Goal: Task Accomplishment & Management: Manage account settings

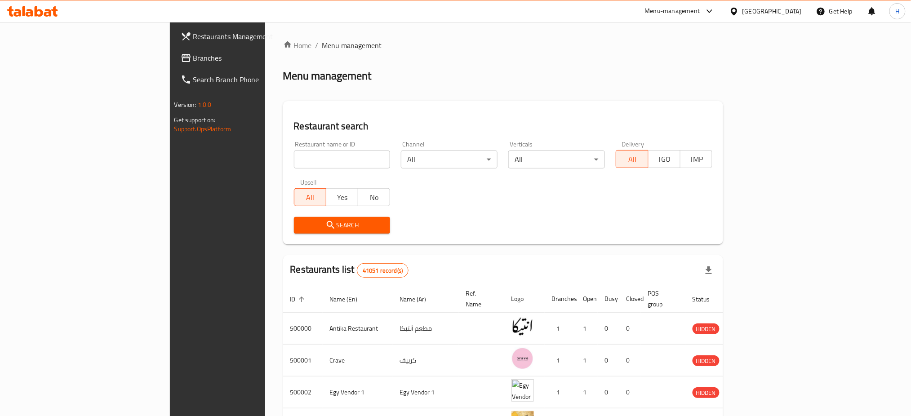
click at [700, 10] on div "Menu-management" at bounding box center [672, 11] width 55 height 11
click at [664, 100] on div "Restaurant-Management" at bounding box center [667, 99] width 71 height 10
click at [294, 160] on input "search" at bounding box center [342, 160] width 97 height 18
type input "س"
click at [301, 224] on span "Search" at bounding box center [342, 225] width 82 height 11
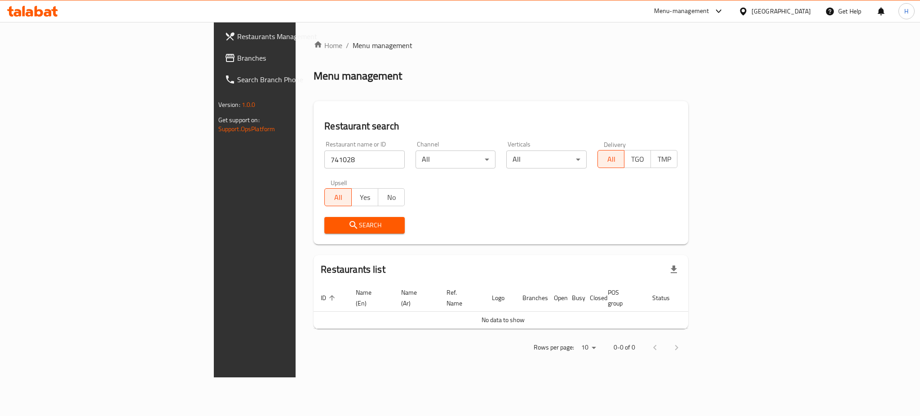
click at [324, 149] on div "Restaurant name or ID 741028 Restaurant name or ID" at bounding box center [364, 154] width 80 height 27
drag, startPoint x: 292, startPoint y: 149, endPoint x: 288, endPoint y: 155, distance: 7.1
click at [324, 155] on div "Restaurant name or ID 741028 Restaurant name or ID" at bounding box center [364, 154] width 80 height 27
click at [324, 155] on input "741028" at bounding box center [364, 160] width 80 height 18
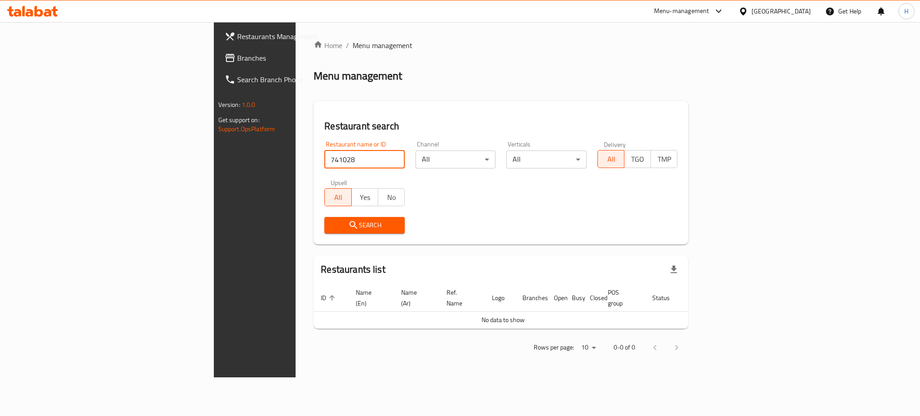
click at [324, 155] on input "741028" at bounding box center [364, 160] width 80 height 18
type input "683897"
click at [332, 226] on span "Search" at bounding box center [365, 225] width 66 height 11
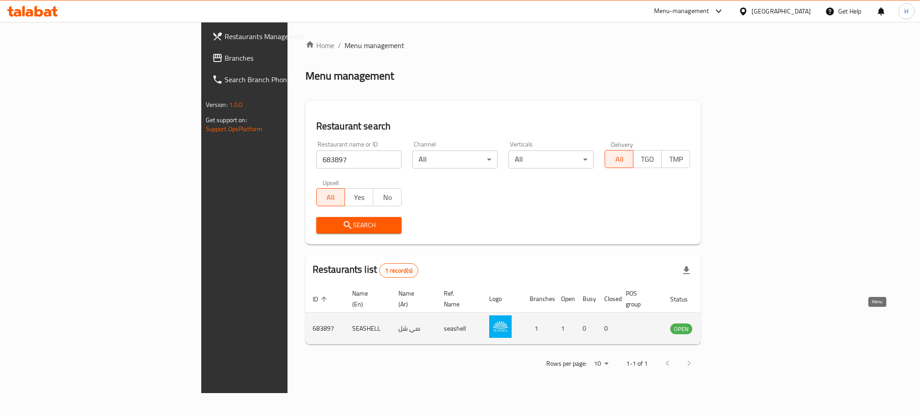
click at [728, 323] on icon "enhanced table" at bounding box center [722, 328] width 11 height 11
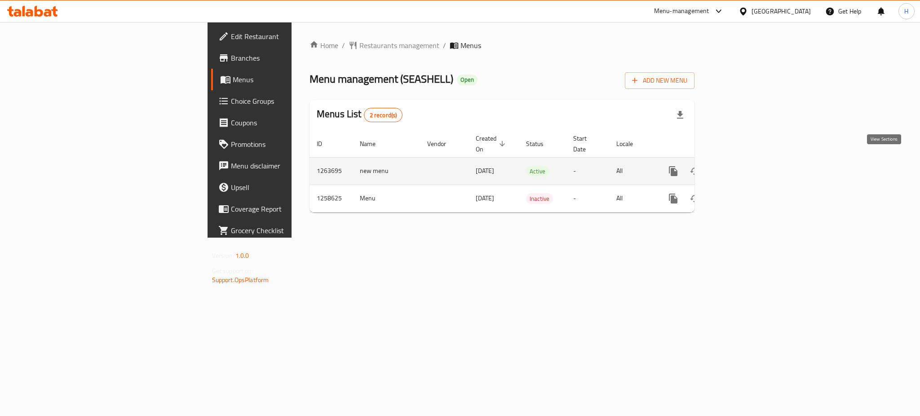
click at [744, 166] on icon "enhanced table" at bounding box center [738, 171] width 11 height 11
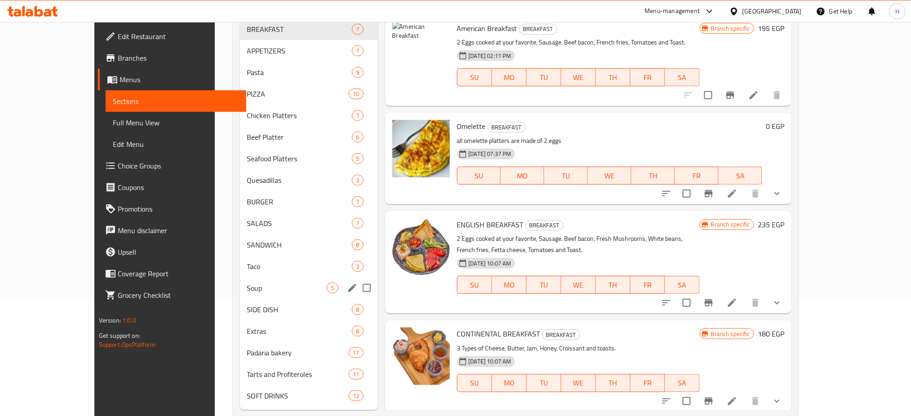
scroll to position [134, 0]
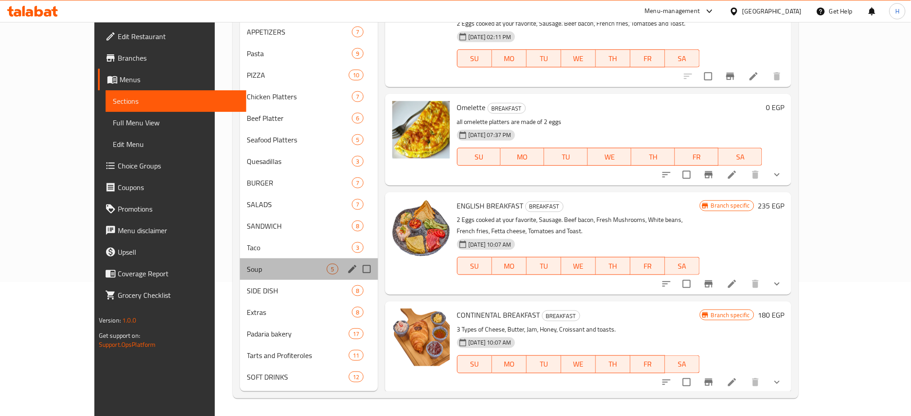
click at [240, 263] on div "Soup 5" at bounding box center [309, 269] width 138 height 22
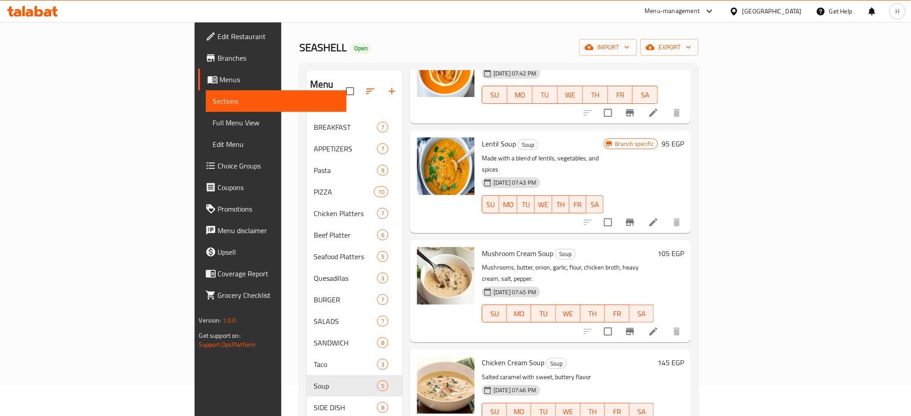
scroll to position [89, 0]
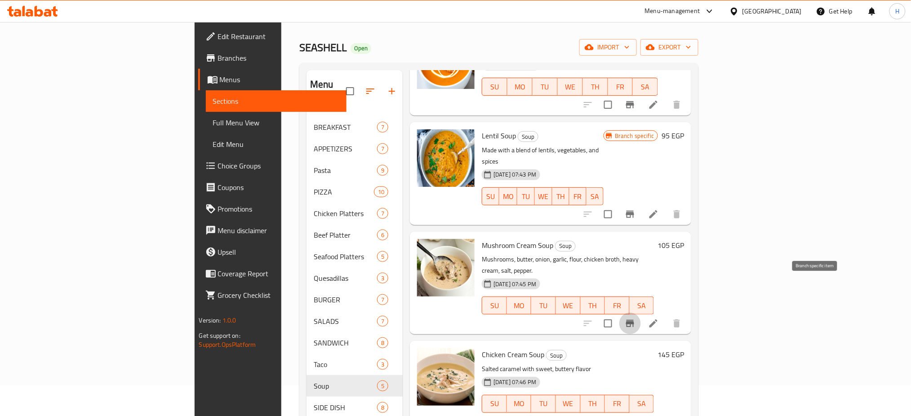
click at [635, 318] on icon "Branch-specific-item" at bounding box center [629, 323] width 11 height 11
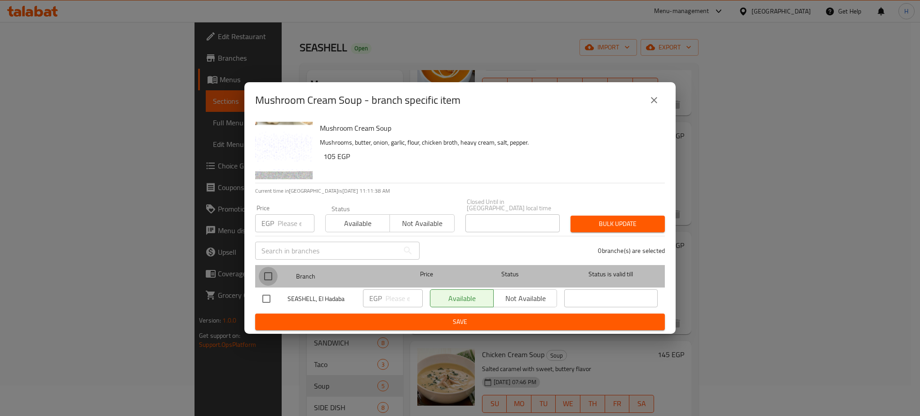
click at [270, 272] on input "checkbox" at bounding box center [268, 276] width 19 height 19
checkbox input "true"
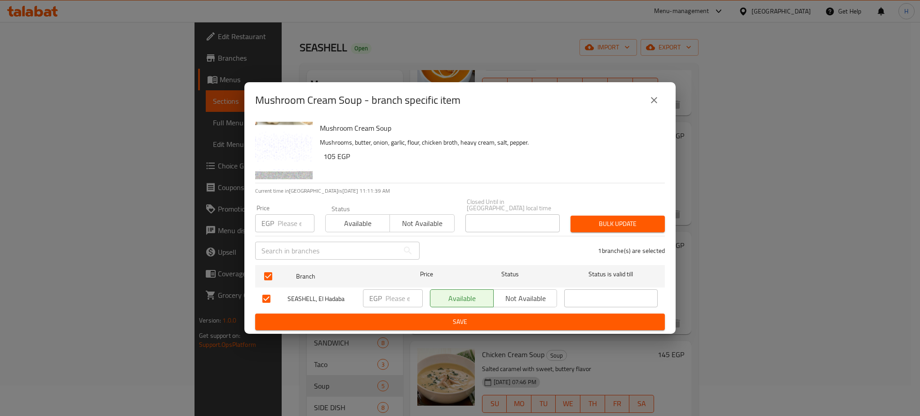
click at [392, 296] on input "number" at bounding box center [403, 298] width 37 height 18
type input "2"
type input "125"
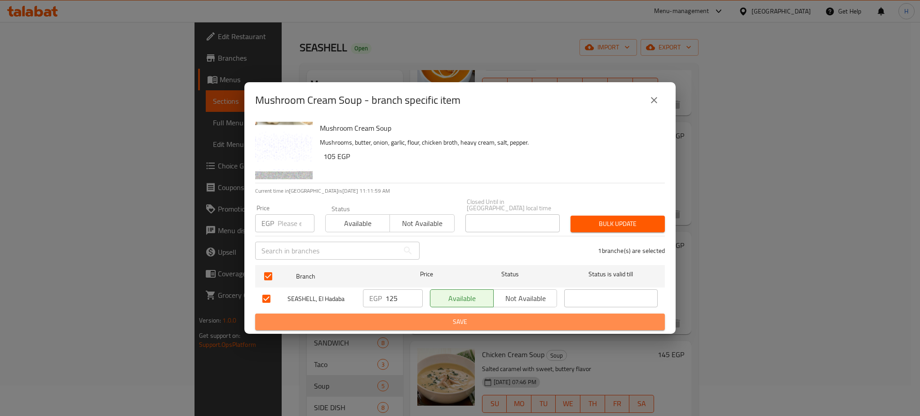
click at [443, 321] on span "Save" at bounding box center [459, 321] width 395 height 11
